Goal: Task Accomplishment & Management: Manage account settings

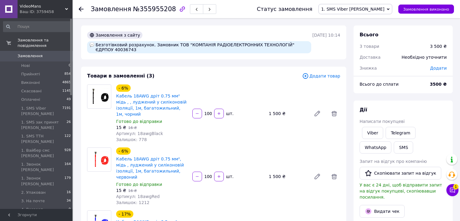
scroll to position [30, 0]
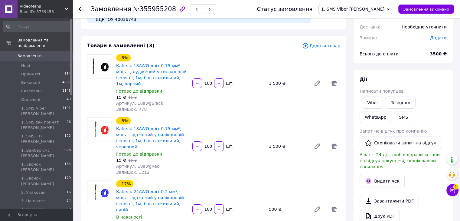
drag, startPoint x: 313, startPoint y: 102, endPoint x: 199, endPoint y: 44, distance: 127.1
click at [312, 102] on div "- 6% Кабель 18AWG дріт 0.75 мм² мідь , , луджений у силіконовій ізоляції, 1м, б…" at bounding box center [228, 83] width 229 height 61
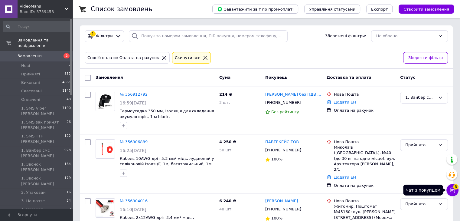
click at [453, 188] on icon at bounding box center [453, 190] width 6 height 6
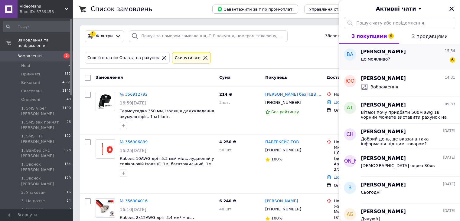
click at [407, 57] on div "це можливо? 6" at bounding box center [408, 60] width 94 height 10
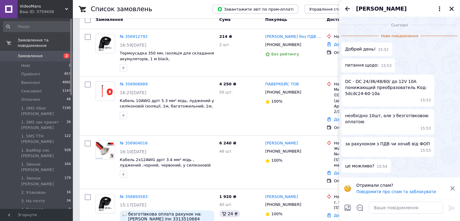
scroll to position [61, 0]
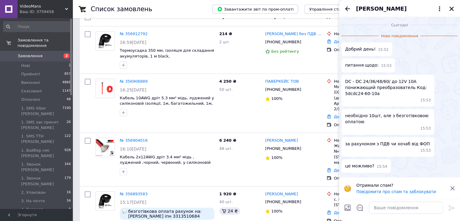
click at [412, 214] on div at bounding box center [406, 207] width 79 height 17
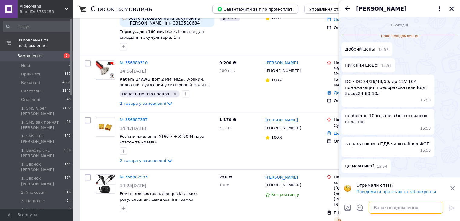
click at [413, 210] on textarea at bounding box center [406, 208] width 74 height 12
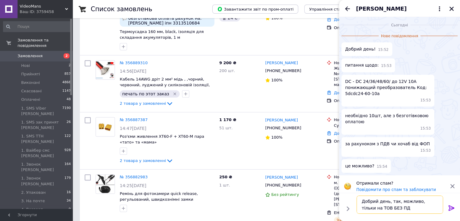
type textarea "Добрий день, так, можливо, тільки на ТОВ БЕЗ ПДВ"
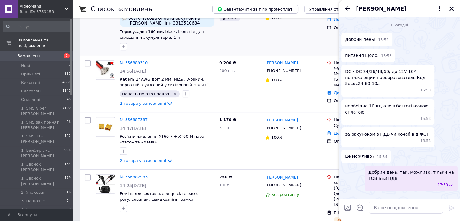
click at [259, 26] on div "1 920 ₴ 40 шт. 24 ₴" at bounding box center [240, 24] width 46 height 57
click at [449, 9] on icon "Закрити" at bounding box center [451, 8] width 5 height 5
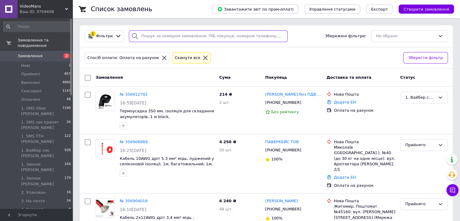
click at [182, 34] on input "search" at bounding box center [208, 36] width 159 height 12
paste input "356839586"
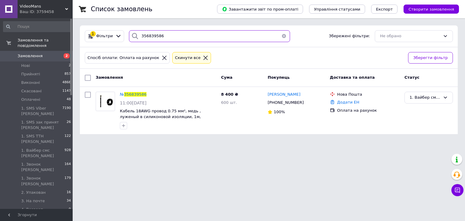
type input "356839586"
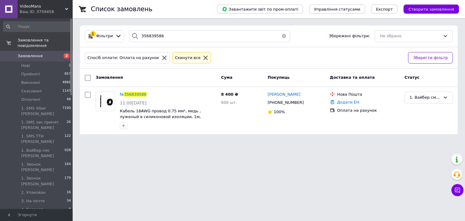
click at [192, 55] on div "Cкинути все" at bounding box center [192, 58] width 36 height 6
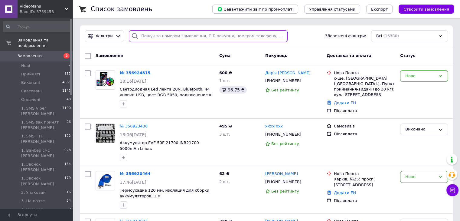
click at [156, 37] on input "search" at bounding box center [208, 36] width 159 height 12
paste input "356912792"
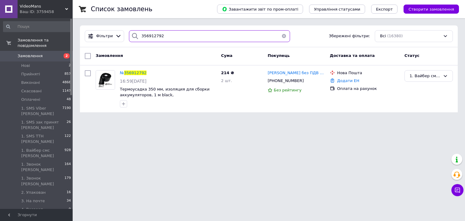
click at [175, 36] on input "356912792" at bounding box center [209, 36] width 161 height 12
paste input "06889"
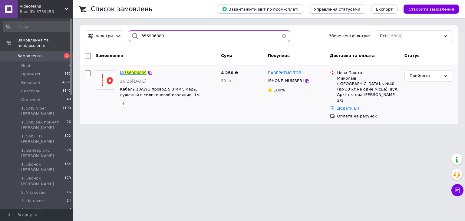
type input "356906889"
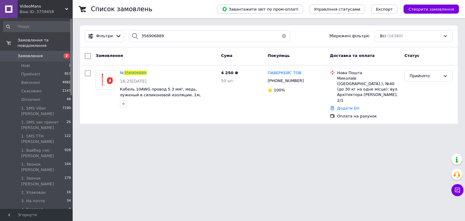
click at [282, 36] on button "button" at bounding box center [284, 36] width 12 height 12
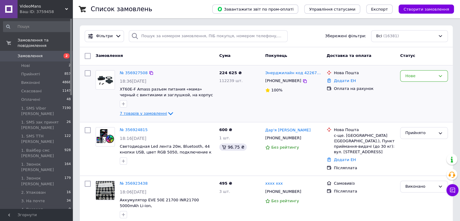
click at [147, 113] on span "7 товарів у замовленні" at bounding box center [143, 113] width 47 height 5
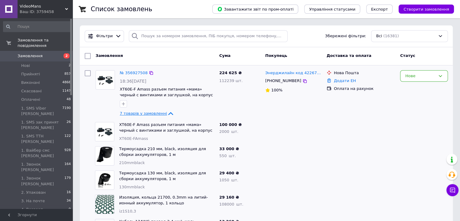
click at [148, 114] on span "7 товарів у замовленні" at bounding box center [143, 113] width 47 height 5
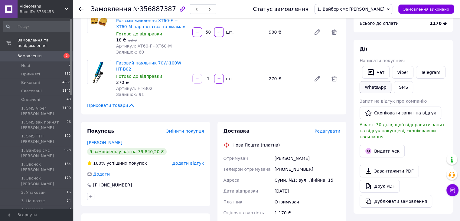
scroll to position [61, 0]
click at [402, 73] on link "Viber" at bounding box center [402, 72] width 21 height 13
click at [424, 52] on div "Дії" at bounding box center [403, 49] width 87 height 7
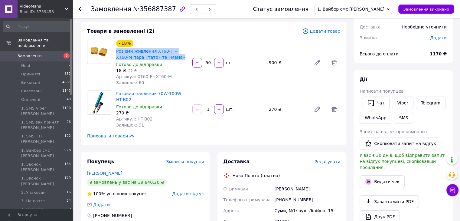
drag, startPoint x: 163, startPoint y: 57, endPoint x: 117, endPoint y: 51, distance: 46.4
click at [117, 51] on span "Роз'єми живлення XT60-F + XT60-M пара «тато» та «мама»" at bounding box center [151, 54] width 71 height 12
copy link "Роз'єми живлення XT60-F + XT60-M пара «тато» та «мама»"
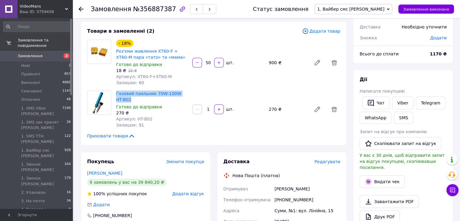
drag, startPoint x: 130, startPoint y: 99, endPoint x: 116, endPoint y: 94, distance: 14.5
click at [116, 94] on div "Газовий паяльник 70W-100W HT-B02 Готово до відправки 270 ₴ Артикул: HT-B02 Зали…" at bounding box center [152, 109] width 76 height 40
copy link "Газовий паяльник 70W-100W HT-B02"
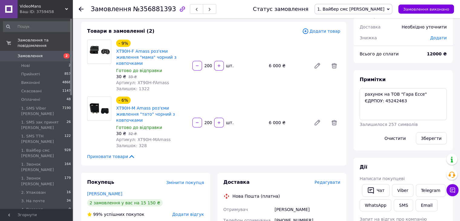
scroll to position [61, 0]
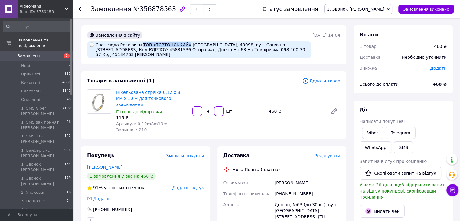
drag, startPoint x: 179, startPoint y: 44, endPoint x: 136, endPoint y: 44, distance: 42.4
click at [136, 44] on div "Счет сюда Реквізити ТОВ «ТЄВТОНСЬКИЙ» Украина, 49098, вул. Сонячна Набережна, б…" at bounding box center [199, 49] width 224 height 17
copy div "ТОВ «ТЄВТОНСЬКИЙ»"
click at [122, 51] on div "Счет сюда Реквізити ТОВ «ТЄВТОНСЬКИЙ» Украина, 49098, вул. Сонячна Набережна, б…" at bounding box center [199, 49] width 224 height 17
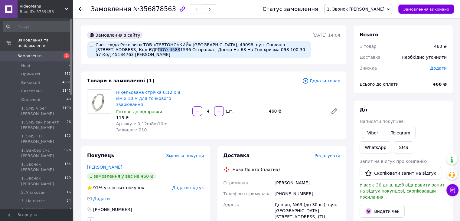
copy div "45831536"
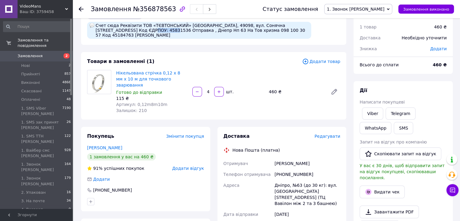
scroll to position [30, 0]
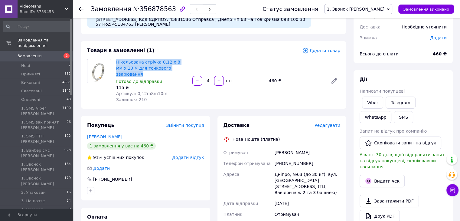
drag, startPoint x: 184, startPoint y: 64, endPoint x: 117, endPoint y: 59, distance: 68.0
click at [117, 59] on span "Нікельована стрічка 0,12 х 8 мм х 10 м для точкового зварювання" at bounding box center [151, 68] width 71 height 18
copy link "Нікельована стрічка 0,12 х 8 мм х 10 м для точкового зварювання"
drag, startPoint x: 310, startPoint y: 83, endPoint x: 341, endPoint y: 78, distance: 31.5
click at [310, 83] on div "Нікельована стрічка 0,12 х 8 мм х 10 м для точкового зварювання Готово до відпр…" at bounding box center [228, 81] width 229 height 46
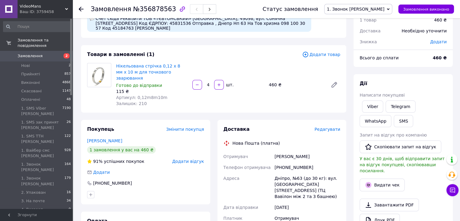
scroll to position [21, 0]
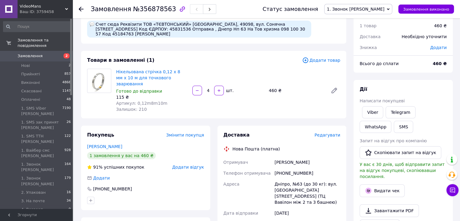
click at [433, 89] on div "Дії" at bounding box center [403, 89] width 87 height 7
click at [374, 112] on link "Viber" at bounding box center [372, 112] width 21 height 12
drag, startPoint x: 436, startPoint y: 132, endPoint x: 415, endPoint y: 114, distance: 27.4
click at [436, 132] on div "Viber Telegram WhatsApp SMS" at bounding box center [404, 119] width 90 height 29
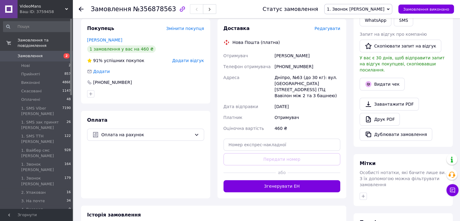
scroll to position [103, 0]
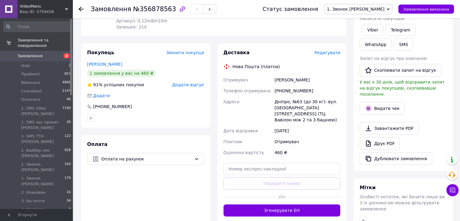
click at [384, 8] on span "1. Звонок [PERSON_NAME]" at bounding box center [356, 9] width 58 height 5
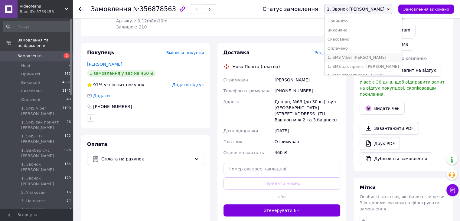
click at [381, 56] on li "1. SMS Viber [PERSON_NAME]" at bounding box center [363, 57] width 77 height 9
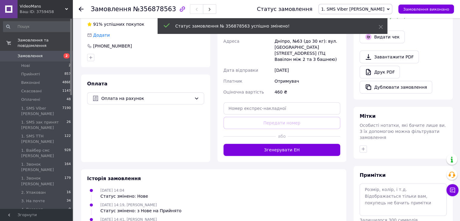
scroll to position [163, 0]
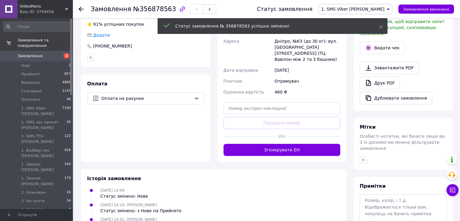
click at [362, 136] on span "Особисті нотатки, які бачите лише ви. З їх допомогою можна фільтрувати замовлен…" at bounding box center [403, 142] width 86 height 17
click at [365, 157] on icon "button" at bounding box center [363, 159] width 5 height 5
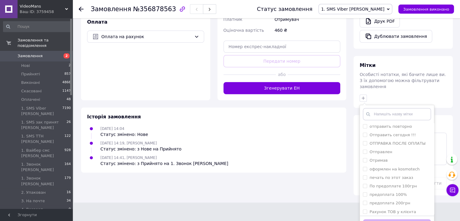
scroll to position [333, 0]
click at [400, 192] on label "Рахунок ТОВ у клієнта" at bounding box center [393, 194] width 47 height 5
checkbox input "true"
click at [419, 219] on button "Додати мітку" at bounding box center [397, 225] width 68 height 12
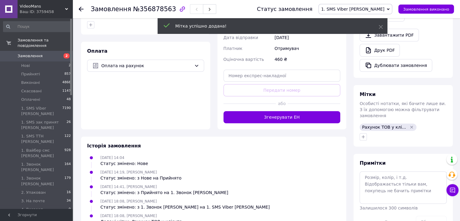
scroll to position [203, 0]
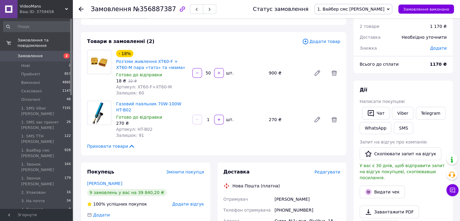
scroll to position [61, 0]
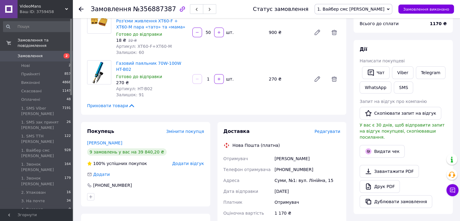
click at [427, 97] on div "[PERSON_NAME] покупцеві   Чат Viber Telegram WhatsApp SMS Запит на відгук про к…" at bounding box center [403, 127] width 87 height 162
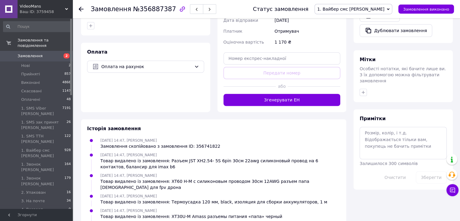
scroll to position [234, 0]
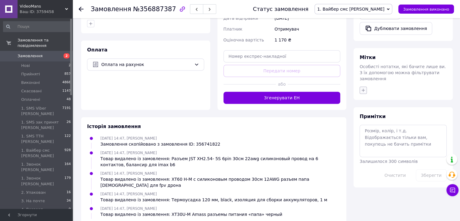
click at [364, 88] on icon "button" at bounding box center [363, 90] width 5 height 5
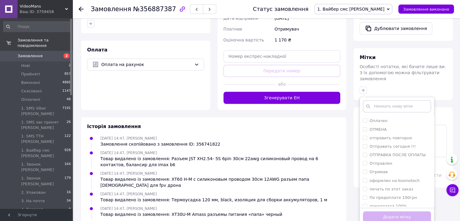
scroll to position [333, 0]
click at [390, 184] on div "Рахунок ТОВ у клієнта" at bounding box center [393, 186] width 47 height 5
click at [367, 185] on input "Рахунок ТОВ у клієнта" at bounding box center [365, 187] width 4 height 4
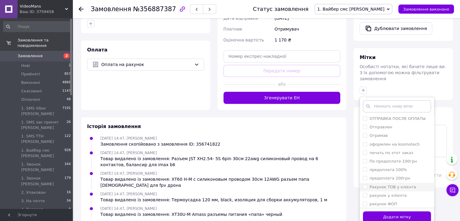
click at [386, 185] on label "Рахунок ТОВ у клієнта" at bounding box center [393, 187] width 47 height 5
checkbox input "true"
drag, startPoint x: 400, startPoint y: 204, endPoint x: 393, endPoint y: 177, distance: 27.2
click at [399, 211] on button "Додати мітку" at bounding box center [397, 217] width 68 height 12
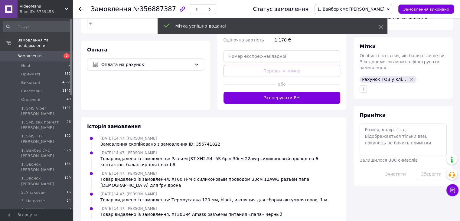
click at [374, 6] on span "1. Вайбер смс [PERSON_NAME]" at bounding box center [354, 9] width 78 height 10
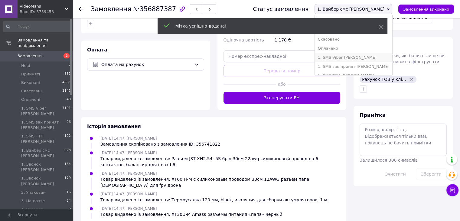
click at [379, 54] on li "1. SMS Viber [PERSON_NAME]" at bounding box center [353, 57] width 77 height 9
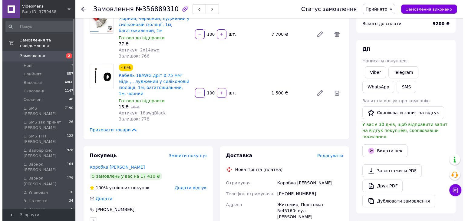
scroll to position [30, 0]
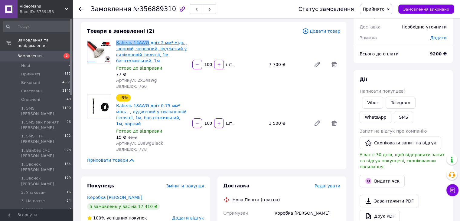
drag, startPoint x: 114, startPoint y: 43, endPoint x: 145, endPoint y: 44, distance: 30.3
click at [145, 44] on div "Кабель 14AWG дріт 2 мм² мідь , ,чорний, червоний, луджений у силіконовій ізоляц…" at bounding box center [152, 64] width 76 height 52
copy link "Кабель 14AWG"
click at [324, 32] on span "Додати товар" at bounding box center [321, 31] width 38 height 7
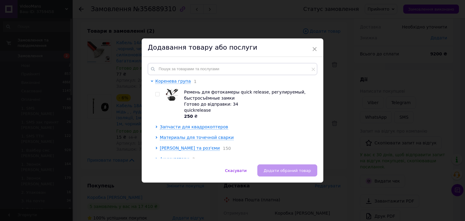
click at [225, 61] on div "Коренева група 1 Ремень для фотокамеры quick release, регулируемый, быстросъёмн…" at bounding box center [233, 110] width 182 height 107
click at [179, 67] on input "text" at bounding box center [232, 69] width 169 height 12
paste input "Кабель 14AWG"
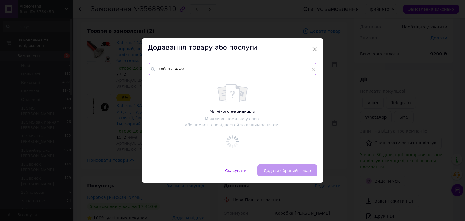
click at [172, 69] on input "Кабель 14AWG" at bounding box center [232, 69] width 169 height 12
click at [182, 70] on input "Кабель 2х14AWG" at bounding box center [232, 69] width 169 height 12
click at [187, 67] on input "Кабель 2х12AWG" at bounding box center [232, 69] width 169 height 12
click at [197, 69] on input "Кабель 2х12AWG" at bounding box center [232, 69] width 169 height 12
click at [174, 70] on input "Кабель 2х12AWG" at bounding box center [232, 69] width 169 height 12
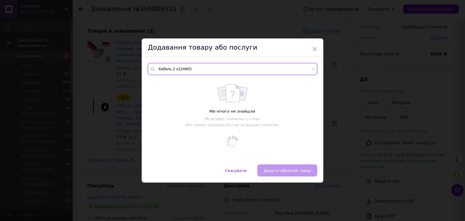
click at [177, 70] on input "Кабель 2 х12AWG" at bounding box center [232, 69] width 169 height 12
click at [214, 72] on input "Кабель 2 х 12AWG" at bounding box center [232, 69] width 169 height 12
click at [174, 70] on input "Кабель 2 х 12AWG" at bounding box center [232, 69] width 169 height 12
click at [177, 67] on input "Кабель 2* 12AWG" at bounding box center [232, 69] width 169 height 12
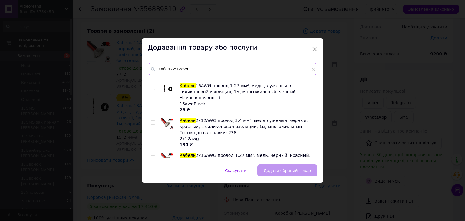
type input "Кабель 2*12AWG"
click at [153, 123] on input "checkbox" at bounding box center [153, 123] width 4 height 4
checkbox input "true"
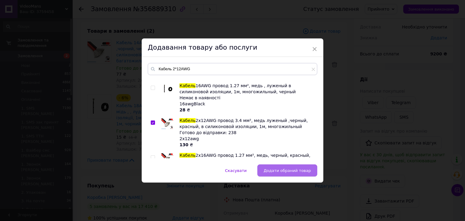
click at [279, 168] on span "Додати обраний товар" at bounding box center [287, 170] width 47 height 5
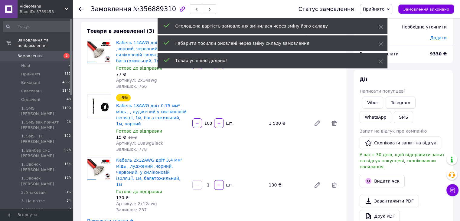
drag, startPoint x: 208, startPoint y: 177, endPoint x: 202, endPoint y: 180, distance: 7.0
click at [202, 180] on div "1   шт." at bounding box center [228, 185] width 73 height 10
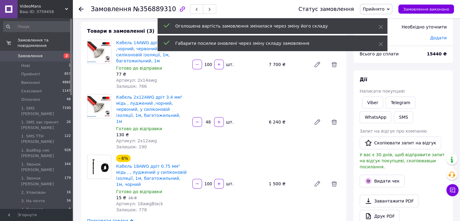
type input "48"
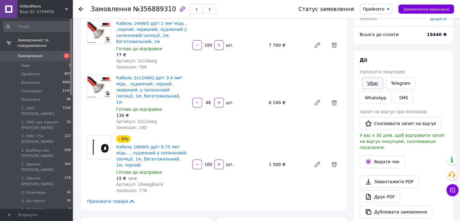
scroll to position [61, 0]
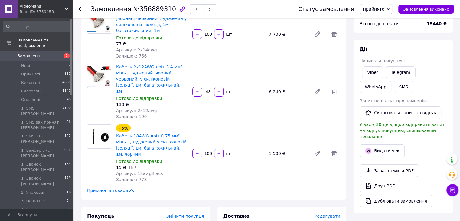
drag, startPoint x: 459, startPoint y: 79, endPoint x: 465, endPoint y: 68, distance: 12.3
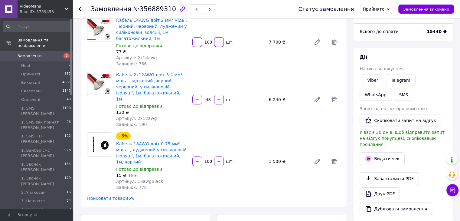
scroll to position [49, 0]
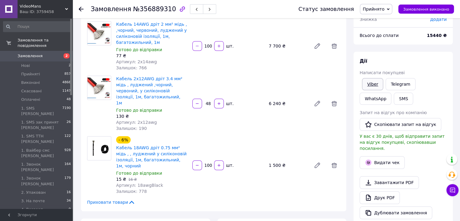
click at [375, 82] on link "Viber" at bounding box center [372, 84] width 21 height 12
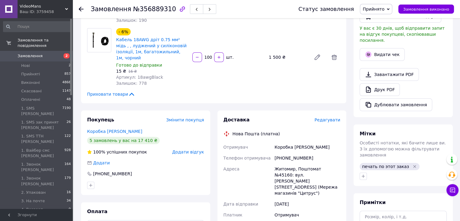
scroll to position [170, 0]
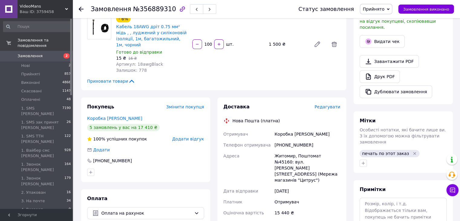
click at [420, 45] on div "Дії Написати покупцеві Viber Telegram WhatsApp SMS Запит на відгук про компанію…" at bounding box center [403, 17] width 87 height 161
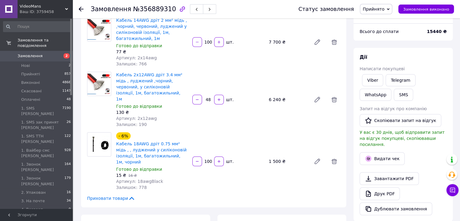
scroll to position [0, 0]
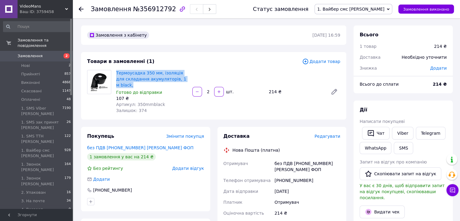
drag, startPoint x: 186, startPoint y: 81, endPoint x: 116, endPoint y: 74, distance: 71.2
click at [116, 74] on div "Термоусадка 350 мм, ізоляція для складання акумуляторів, 1 м black, Готово до в…" at bounding box center [152, 92] width 76 height 46
copy link "Термоусадка 350 мм, ізоляція для складання акумуляторів, 1 м black,"
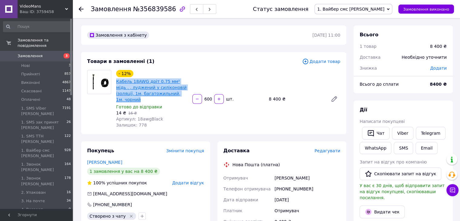
drag, startPoint x: 178, startPoint y: 91, endPoint x: 117, endPoint y: 83, distance: 61.6
click at [117, 83] on span "Кабель 18AWG дріт 0.75 мм² мідь , , луджений у силіконовій ізоляції, 1м, багато…" at bounding box center [151, 90] width 71 height 24
copy link "Кабель 18AWG дріт 0.75 мм² мідь , , луджений у силіконовій ізоляції, 1м, багато…"
